Goal: Find specific page/section: Find specific page/section

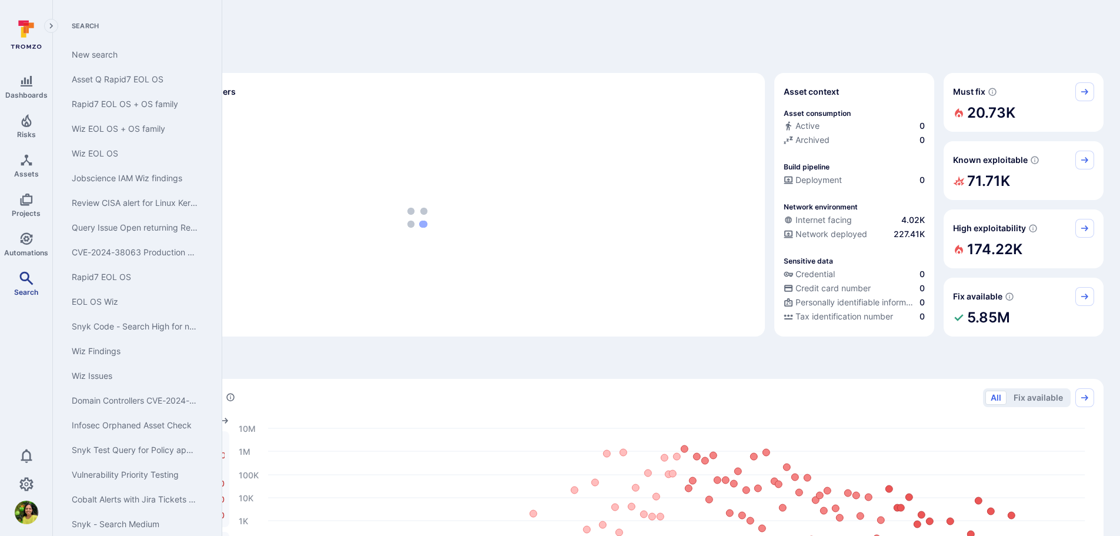
click at [28, 283] on icon "Search" at bounding box center [26, 278] width 14 height 14
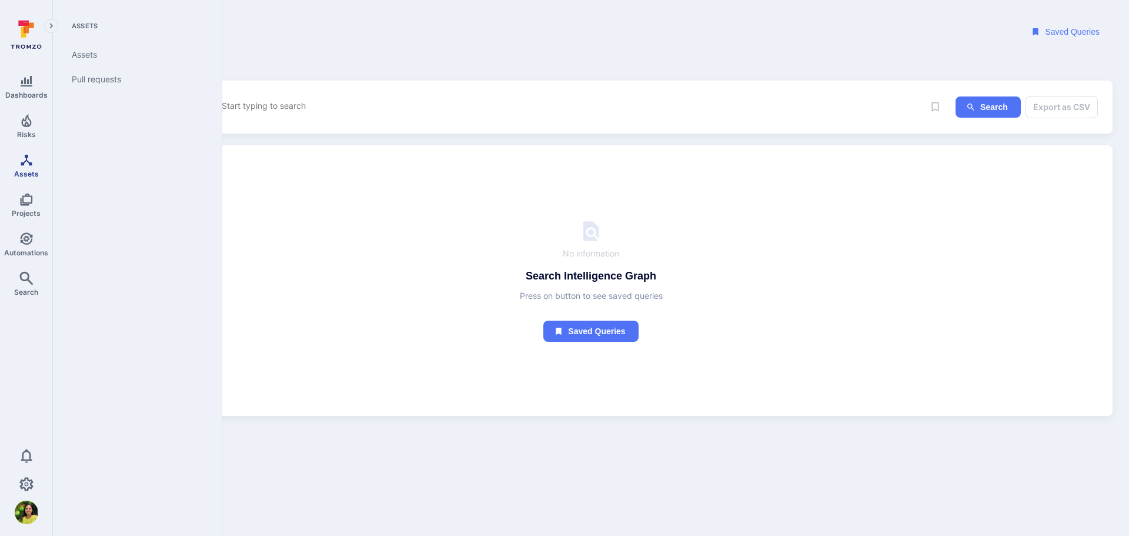
click at [31, 160] on icon "Assets" at bounding box center [26, 160] width 14 height 14
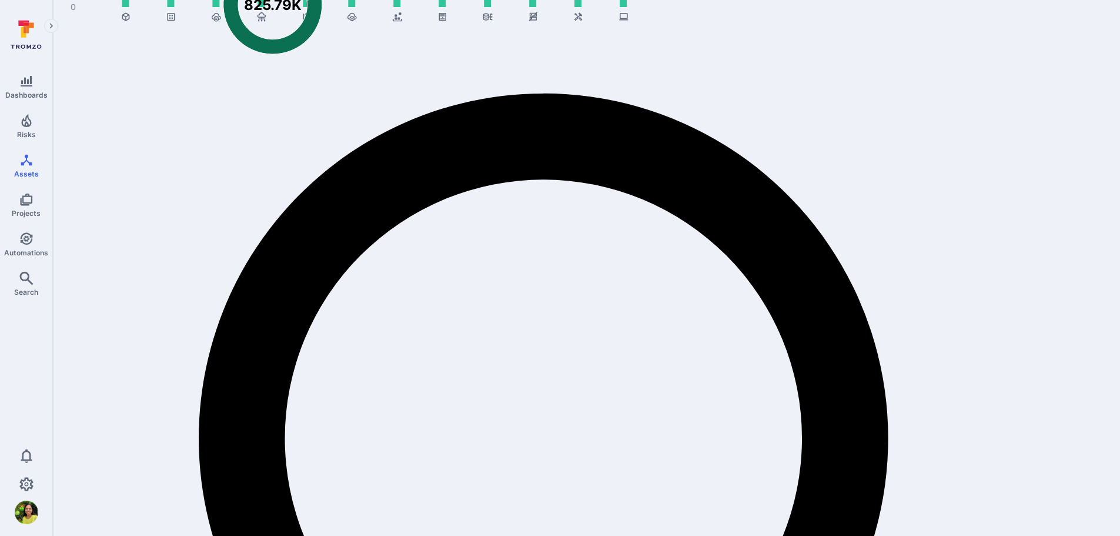
scroll to position [118, 0]
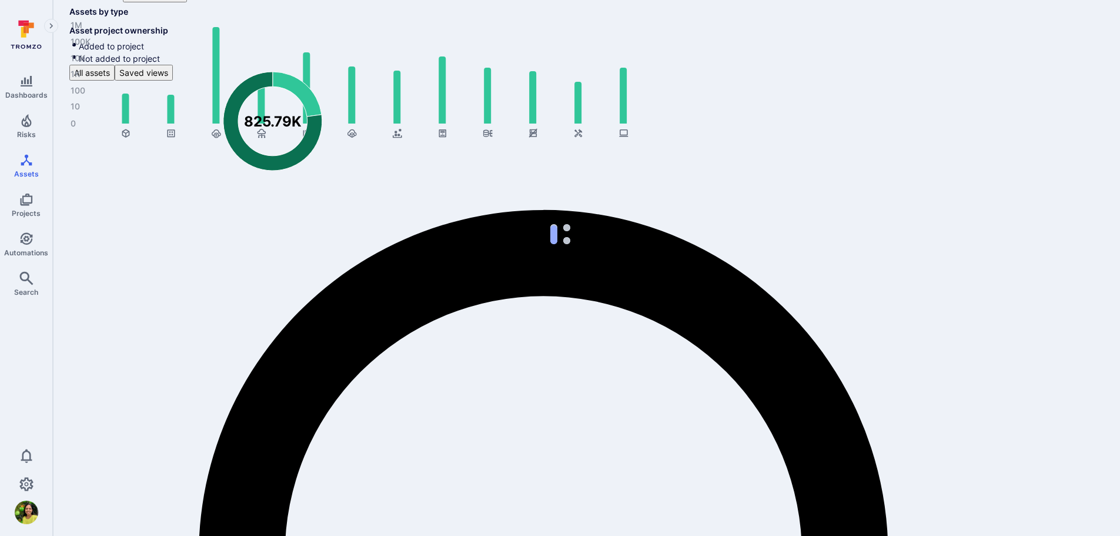
drag, startPoint x: 171, startPoint y: 243, endPoint x: 88, endPoint y: 229, distance: 84.0
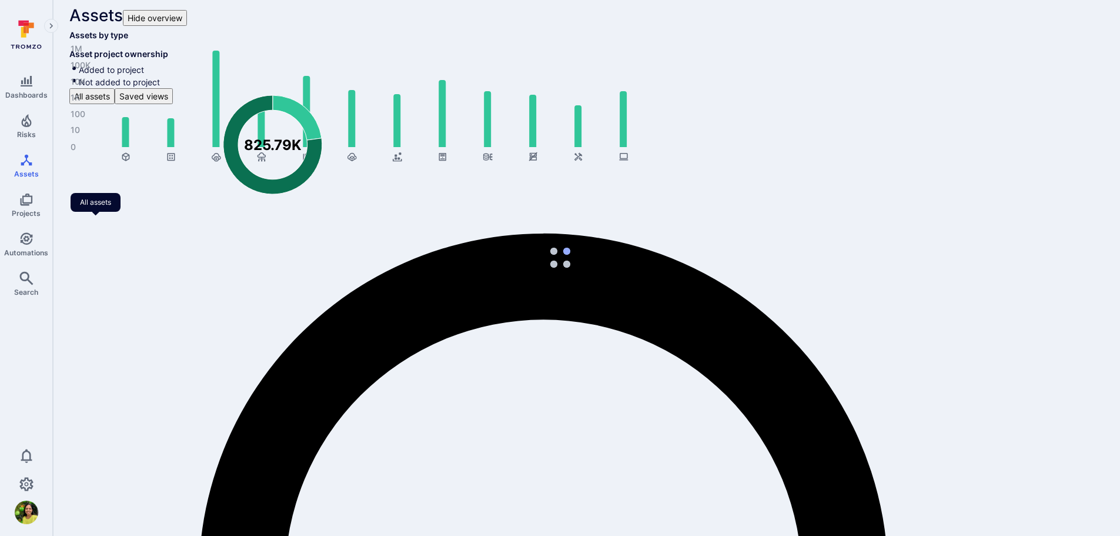
type input "ATS"
